Goal: Task Accomplishment & Management: Manage account settings

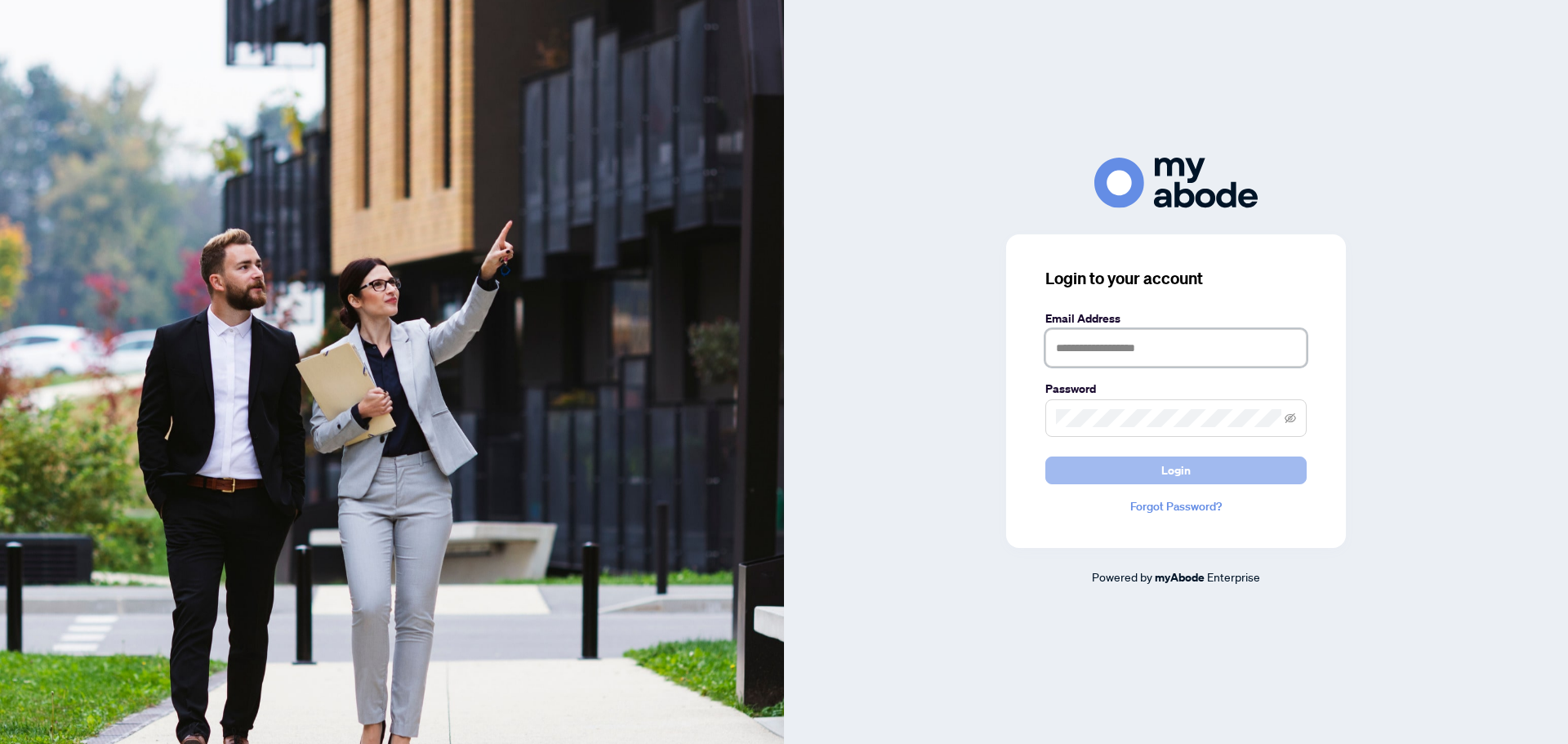
type input "**********"
click at [1144, 465] on button "Login" at bounding box center [1176, 470] width 261 height 27
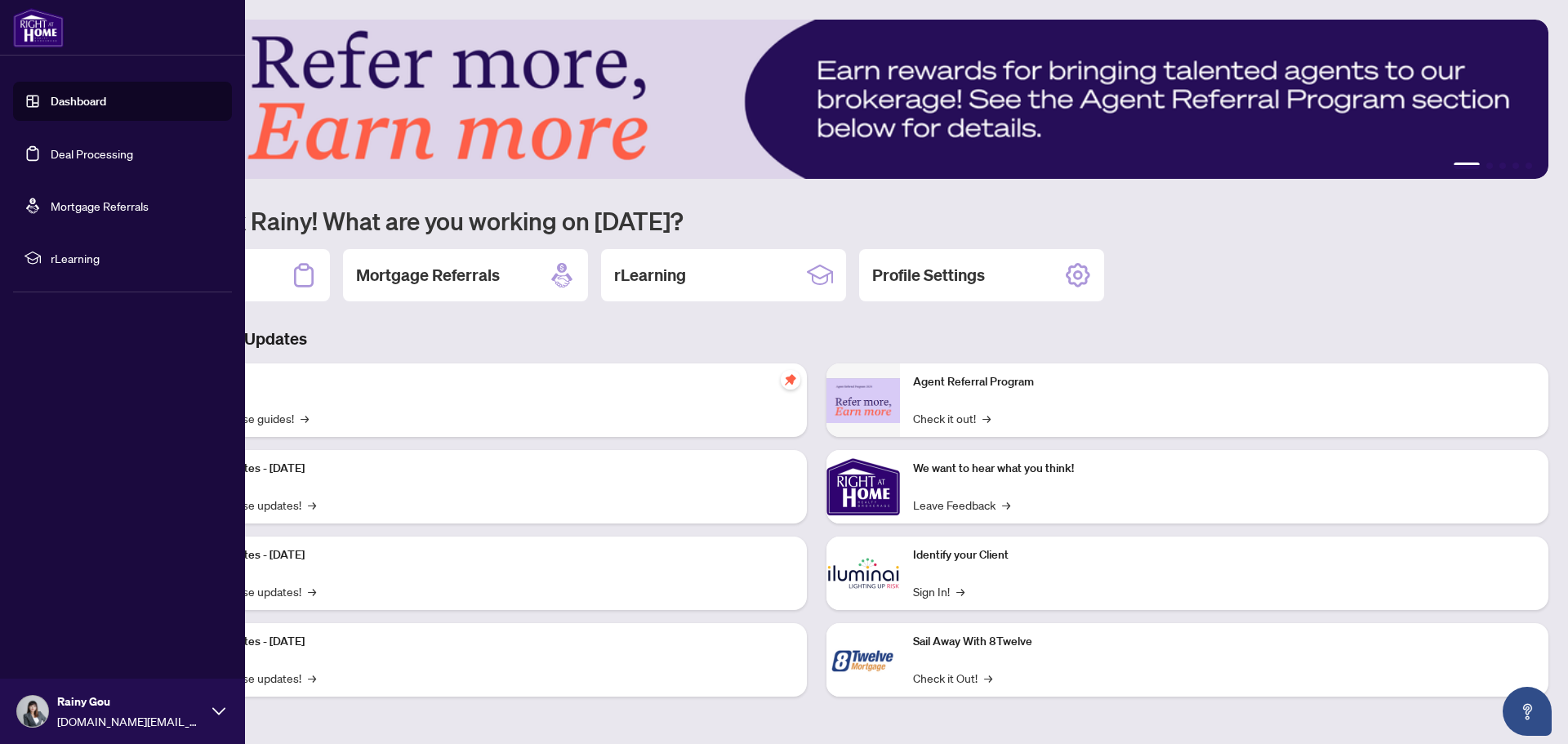
click at [50, 147] on link "Deal Processing" at bounding box center [91, 153] width 82 height 15
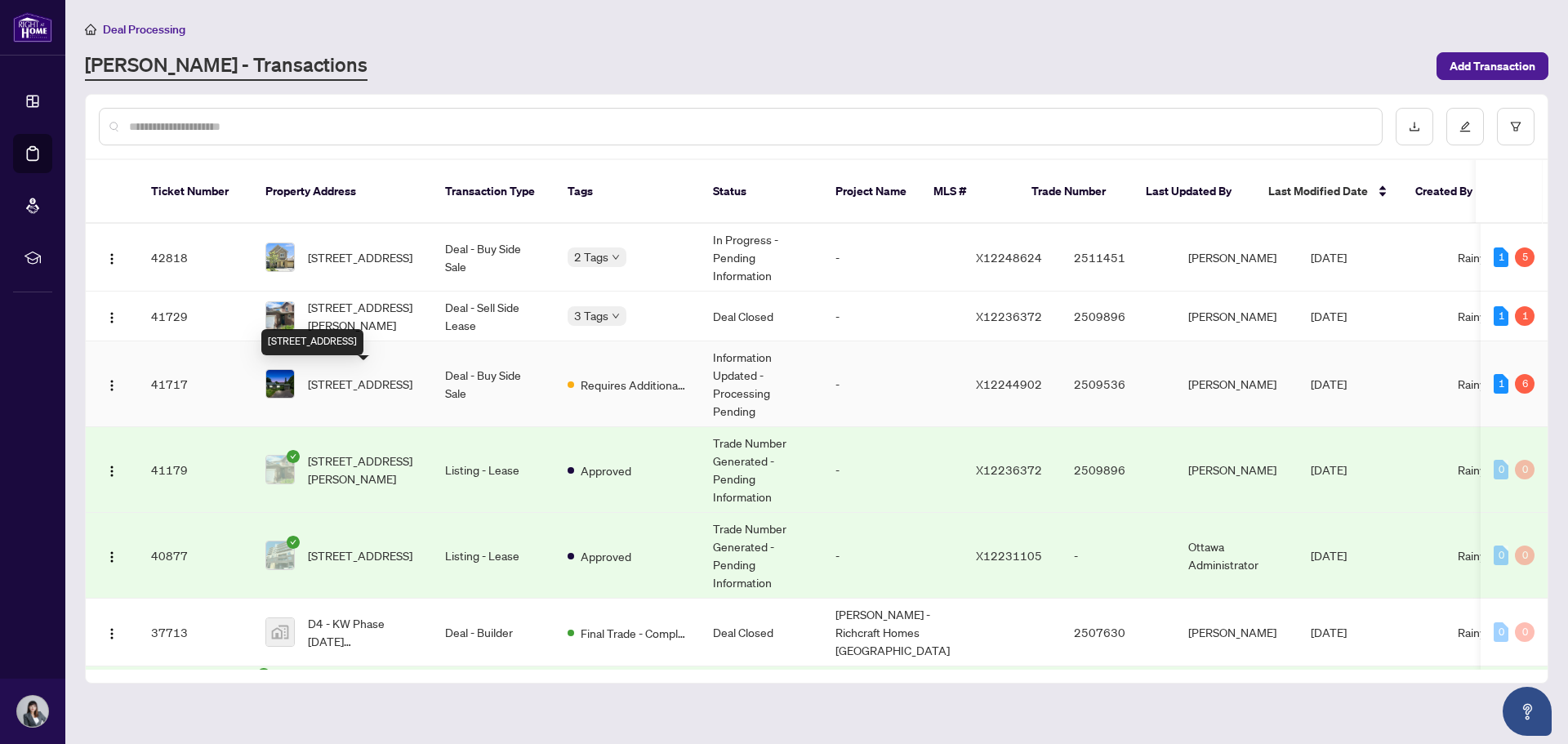
click at [348, 393] on span "[STREET_ADDRESS]" at bounding box center [360, 383] width 104 height 18
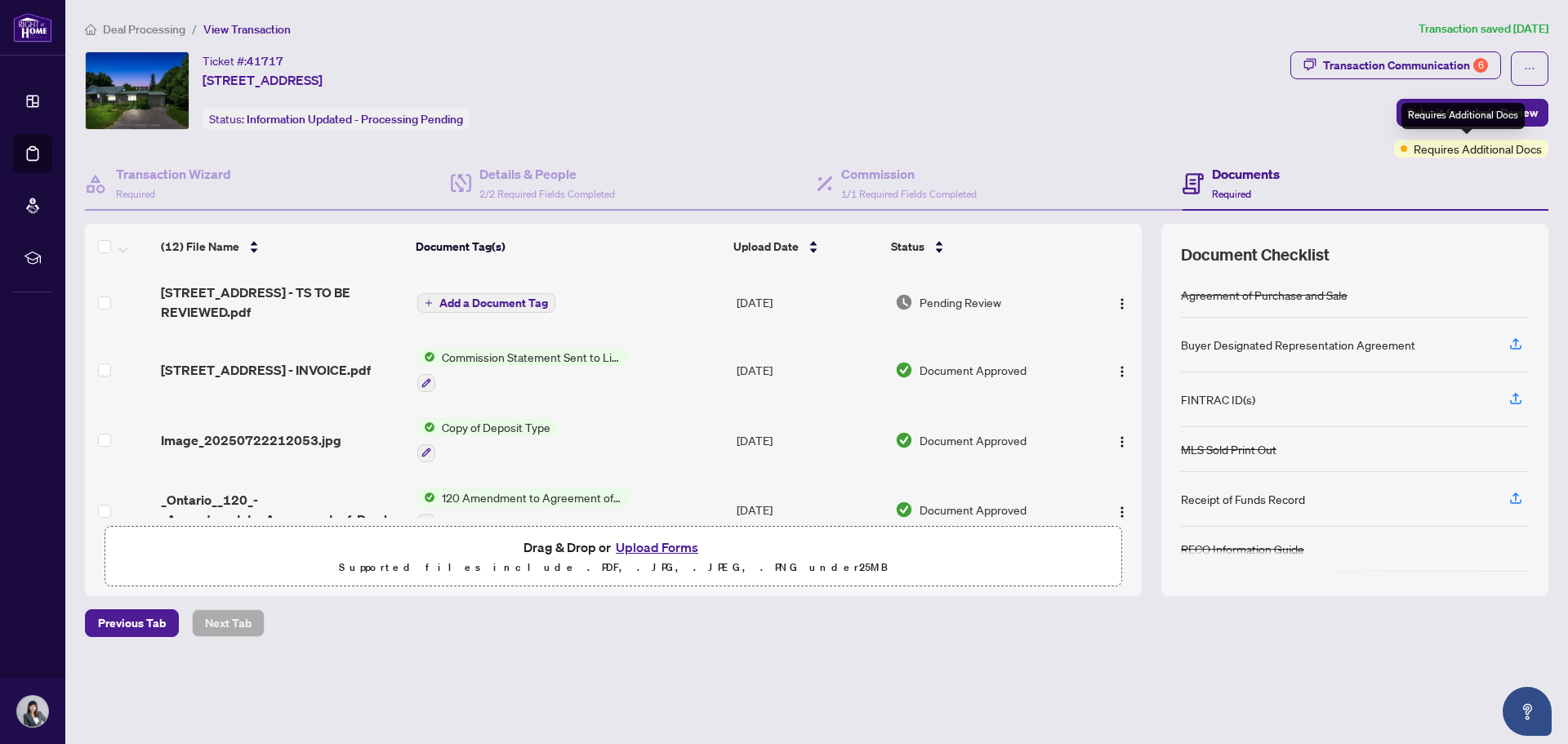
click at [1480, 154] on span "Requires Additional Docs" at bounding box center [1478, 149] width 128 height 18
click at [1485, 62] on div "6" at bounding box center [1480, 65] width 15 height 15
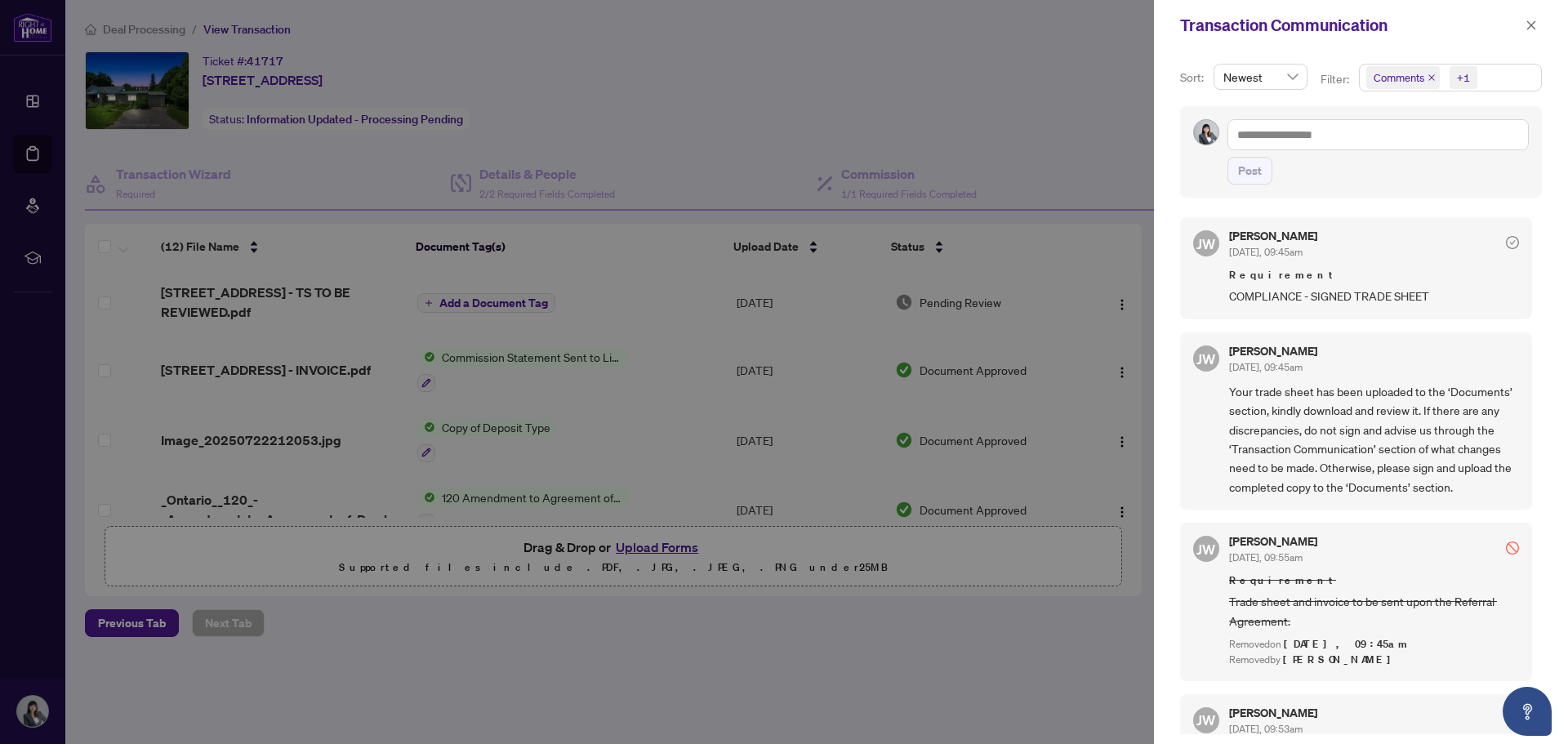
click at [632, 170] on div at bounding box center [784, 372] width 1568 height 744
